Goal: Task Accomplishment & Management: Manage account settings

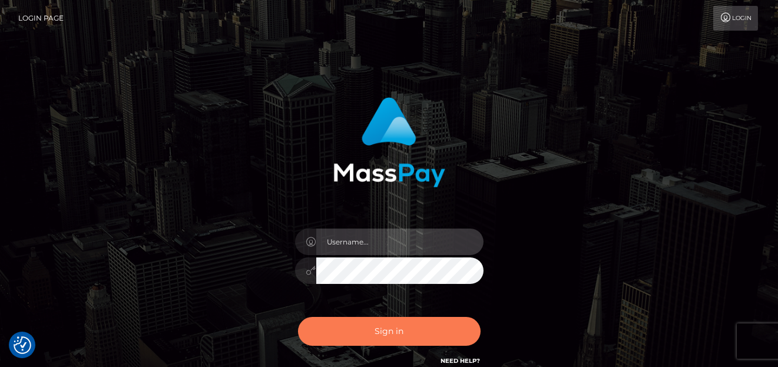
type input "[PERSON_NAME]"
click at [354, 331] on button "Sign in" at bounding box center [389, 331] width 183 height 29
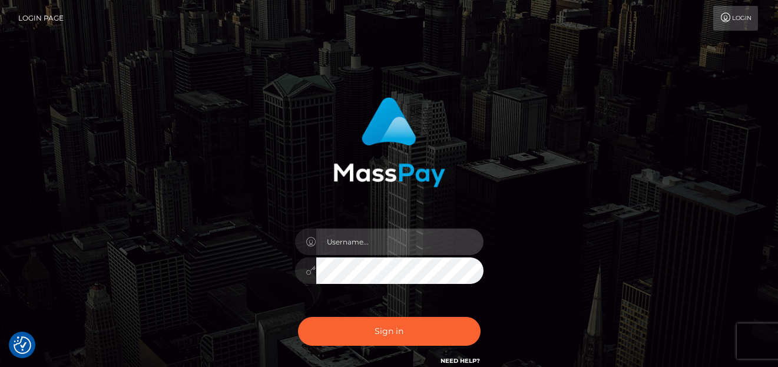
type input "[PERSON_NAME]"
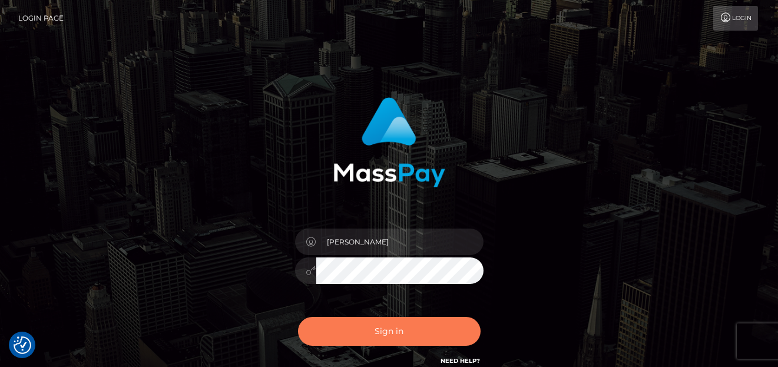
click at [354, 329] on button "Sign in" at bounding box center [389, 331] width 183 height 29
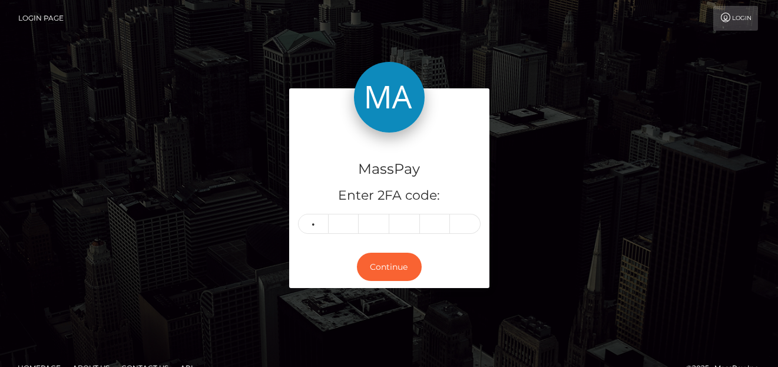
type input "3"
type input "9"
type input "8"
type input "3"
type input "9"
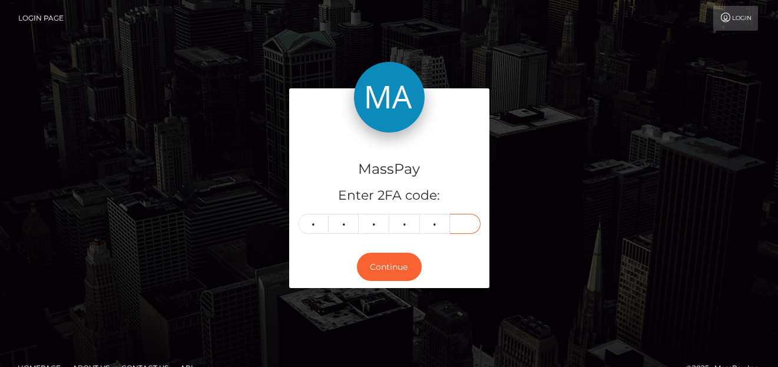
type input "2"
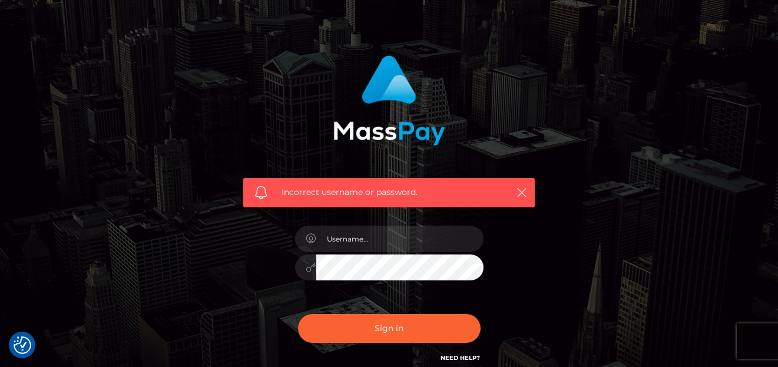
scroll to position [59, 0]
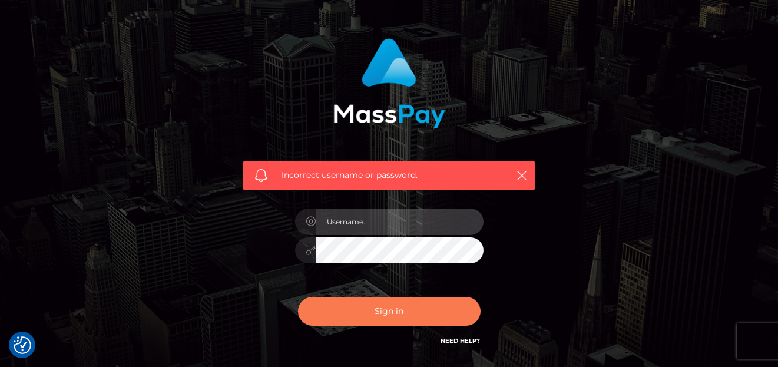
type input "denise"
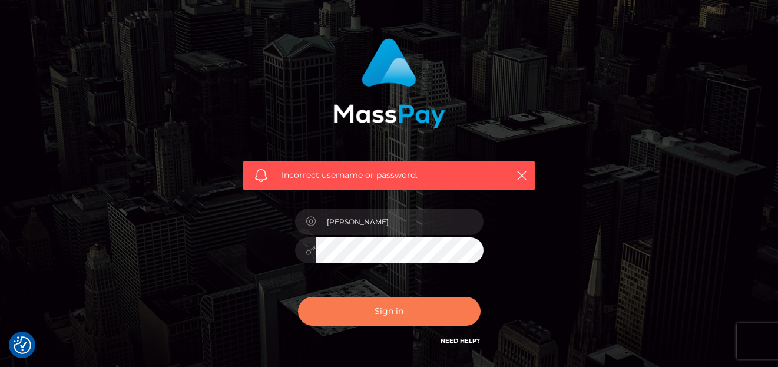
click at [343, 308] on button "Sign in" at bounding box center [389, 311] width 183 height 29
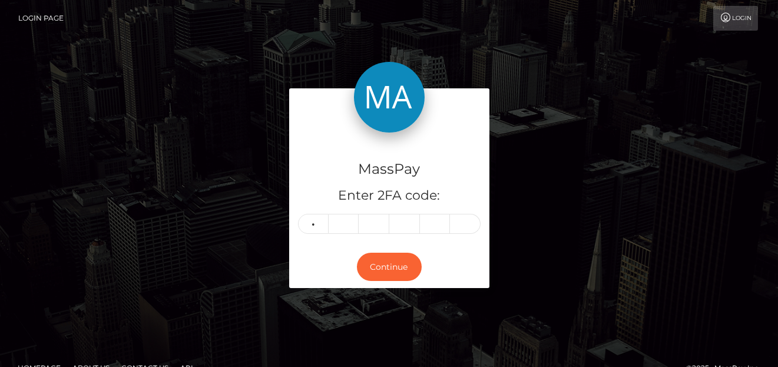
type input "1"
type input "7"
type input "8"
type input "0"
type input "7"
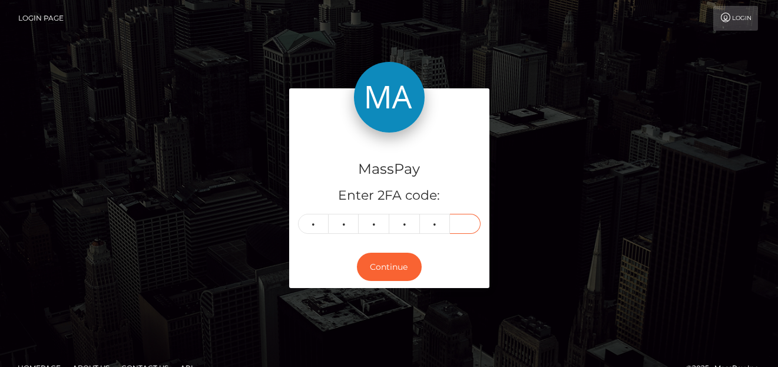
type input "6"
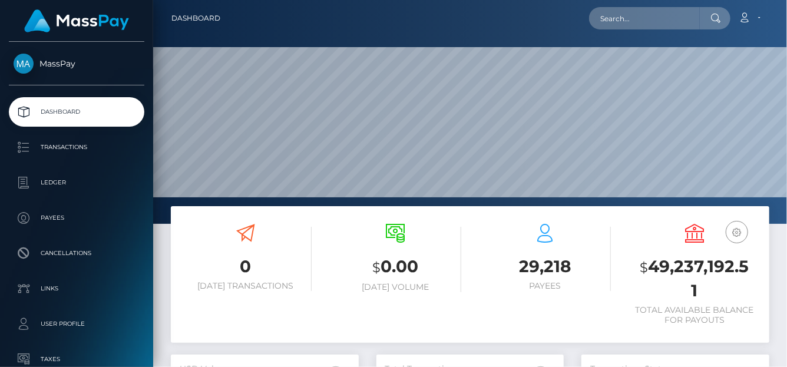
scroll to position [209, 188]
click at [624, 25] on input "text" at bounding box center [644, 18] width 111 height 22
paste input "[EMAIL_ADDRESS][DOMAIN_NAME]"
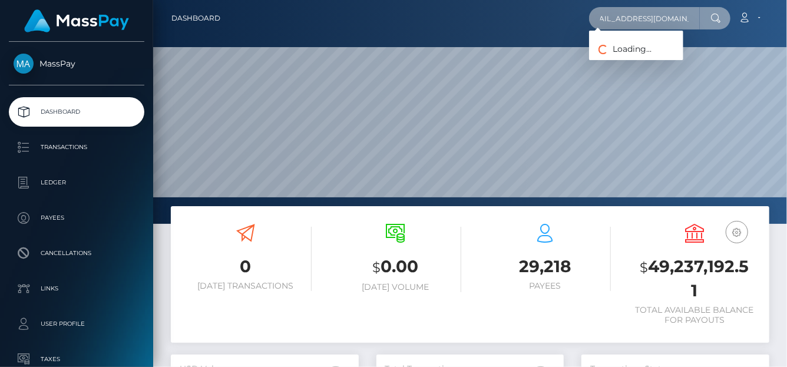
type input "[EMAIL_ADDRESS][DOMAIN_NAME]"
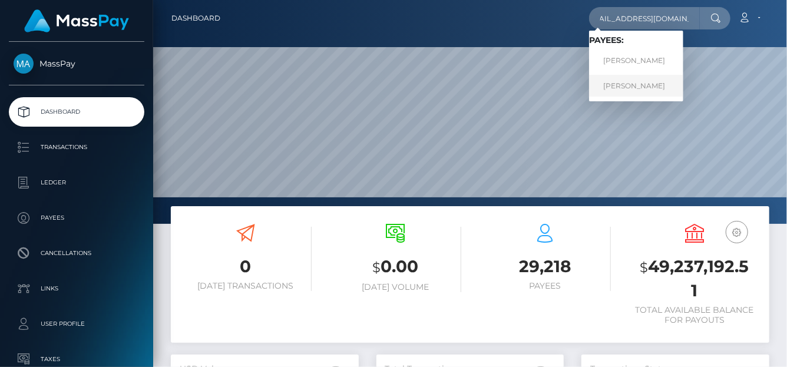
scroll to position [0, 0]
click at [616, 87] on link "Gabriela Dedrick" at bounding box center [636, 86] width 94 height 22
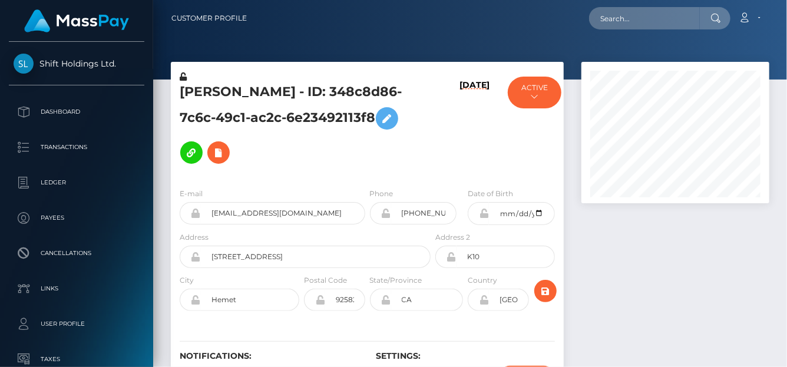
scroll to position [141, 188]
drag, startPoint x: 178, startPoint y: 83, endPoint x: 289, endPoint y: 84, distance: 111.4
click at [289, 84] on div "[PERSON_NAME] - ID: 348c8d86-7c6c-49c1-ac2c-6e23492113f8" at bounding box center [302, 125] width 262 height 108
drag, startPoint x: 291, startPoint y: 91, endPoint x: 180, endPoint y: 91, distance: 110.8
click at [180, 91] on h5 "[PERSON_NAME] - ID: 348c8d86-7c6c-49c1-ac2c-6e23492113f8" at bounding box center [302, 126] width 245 height 87
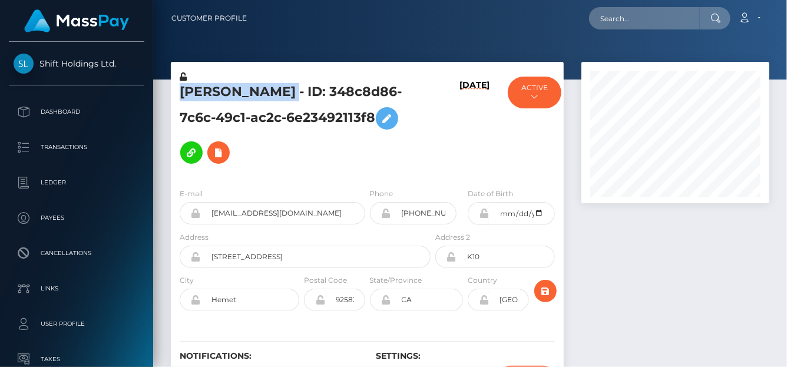
copy h5 "[PERSON_NAME]"
